Goal: Navigation & Orientation: Go to known website

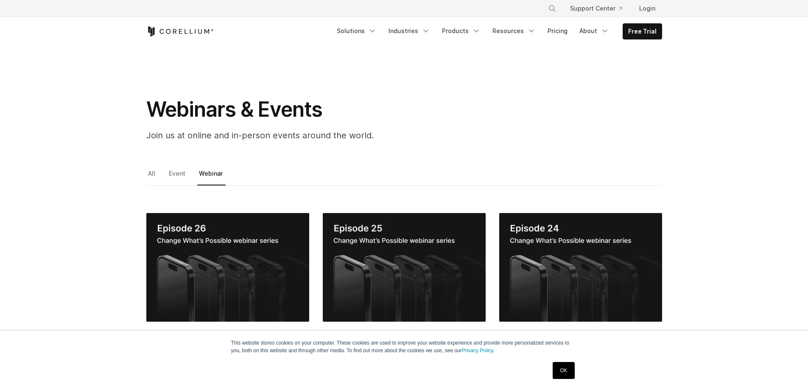
click at [196, 27] on icon "Corellium Home" at bounding box center [179, 31] width 67 height 10
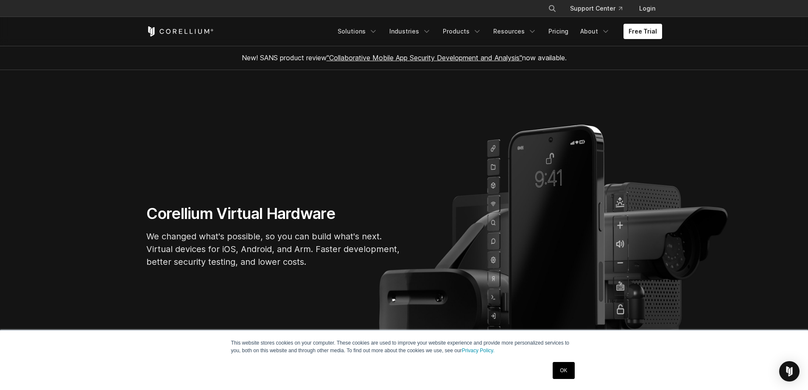
drag, startPoint x: 187, startPoint y: 31, endPoint x: 170, endPoint y: 30, distance: 17.0
click at [170, 30] on icon "Corellium Home" at bounding box center [168, 31] width 5 height 5
drag, startPoint x: 0, startPoint y: 0, endPoint x: 79, endPoint y: 137, distance: 157.7
click at [79, 137] on section "Corellium Virtual Hardware We changed what's possible, so you can build what's …" at bounding box center [404, 239] width 808 height 339
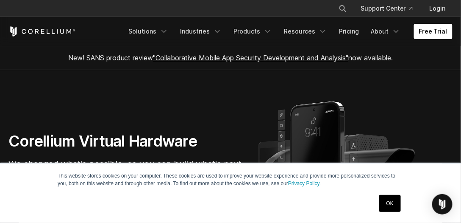
click at [45, 86] on section "Corellium Virtual Hardware We changed what's possible, so you can build what's …" at bounding box center [230, 167] width 461 height 194
